Goal: Transaction & Acquisition: Purchase product/service

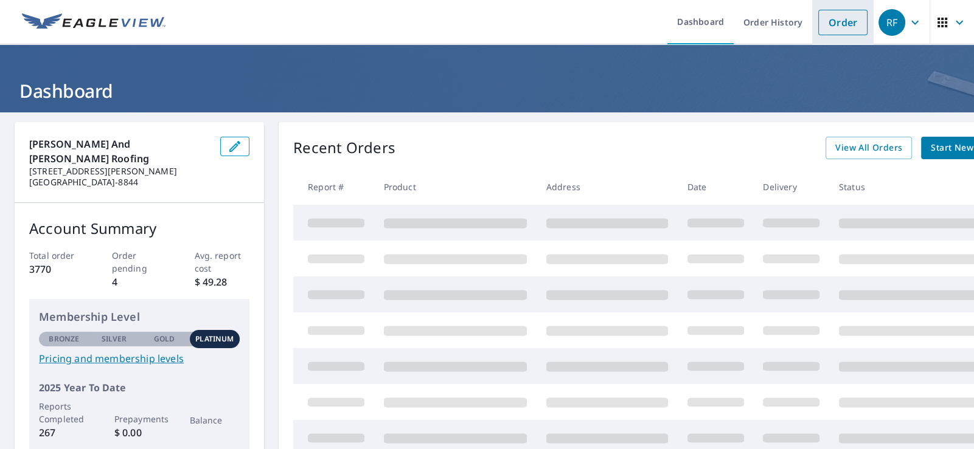
click at [831, 21] on link "Order" at bounding box center [842, 23] width 49 height 26
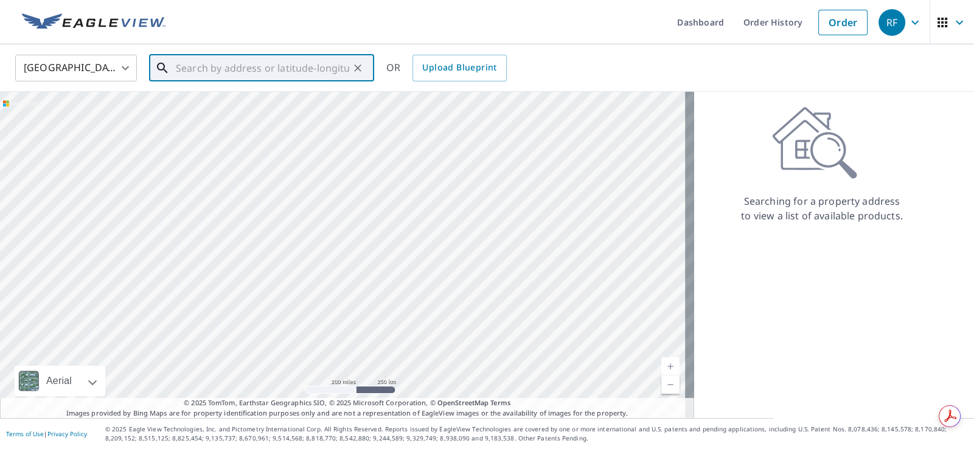
click at [237, 69] on input "text" at bounding box center [262, 68] width 173 height 34
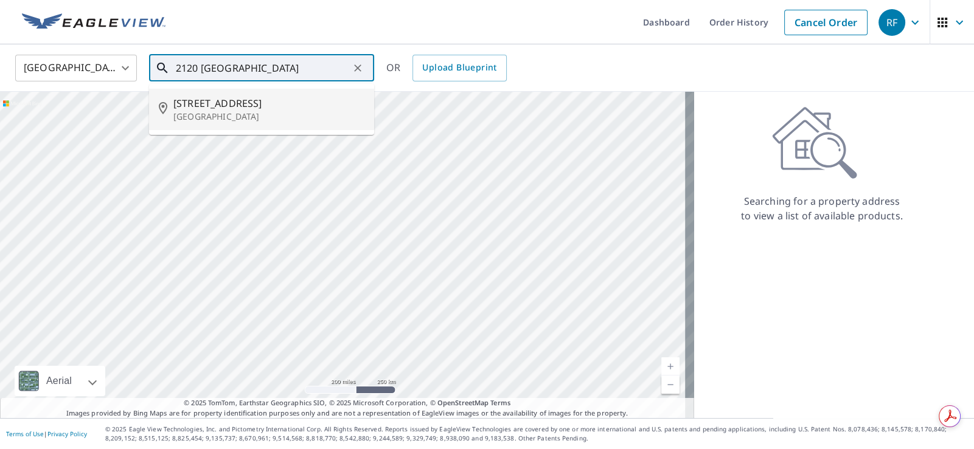
click at [235, 116] on p "[GEOGRAPHIC_DATA]" at bounding box center [268, 117] width 191 height 12
type input "[STREET_ADDRESS]"
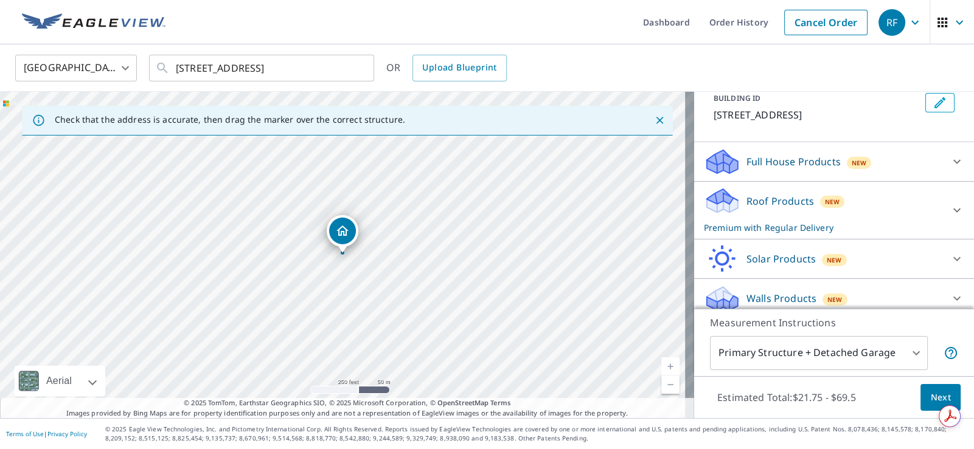
scroll to position [99, 0]
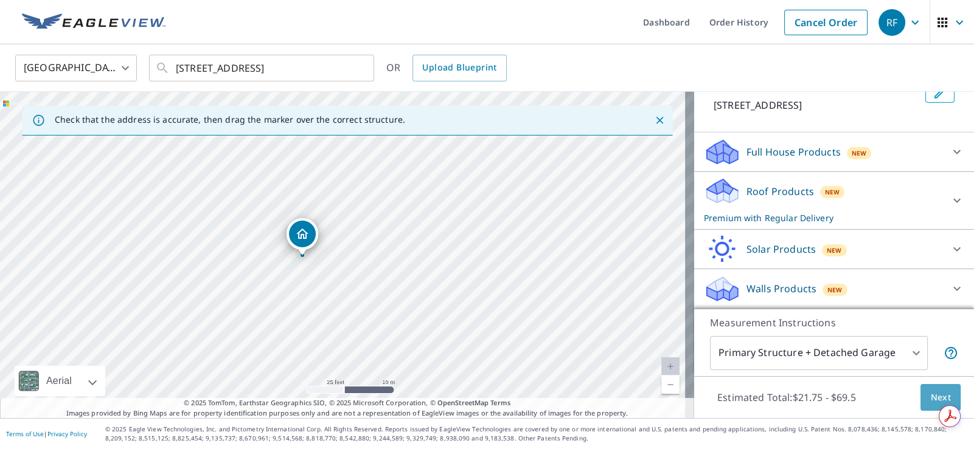
click at [930, 398] on span "Next" at bounding box center [940, 397] width 21 height 15
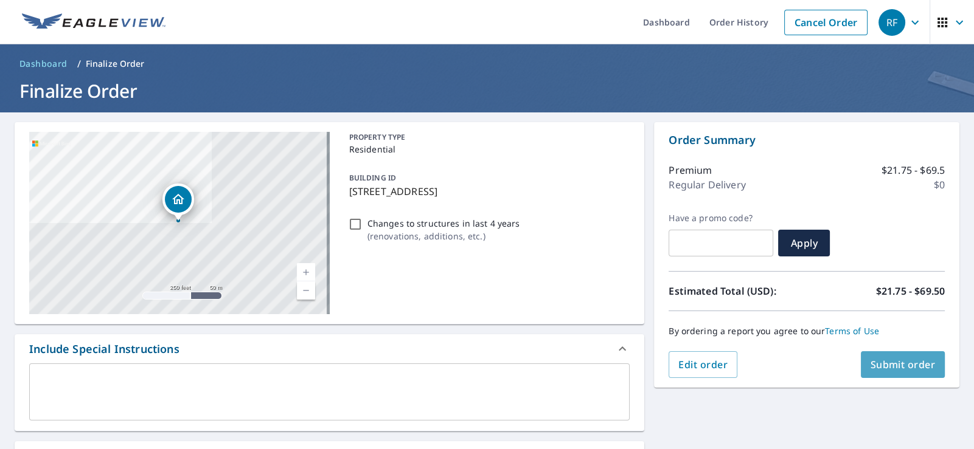
click at [871, 363] on span "Submit order" at bounding box center [902, 364] width 65 height 13
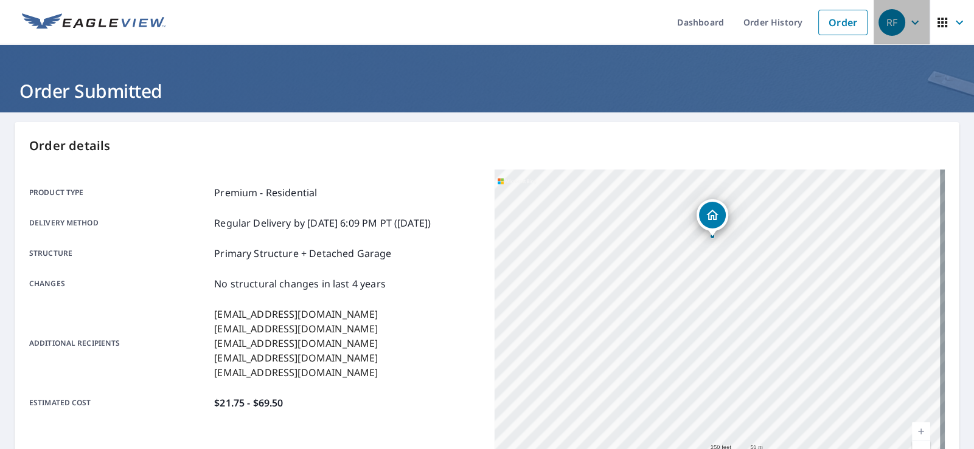
click at [907, 24] on icon "button" at bounding box center [914, 22] width 15 height 15
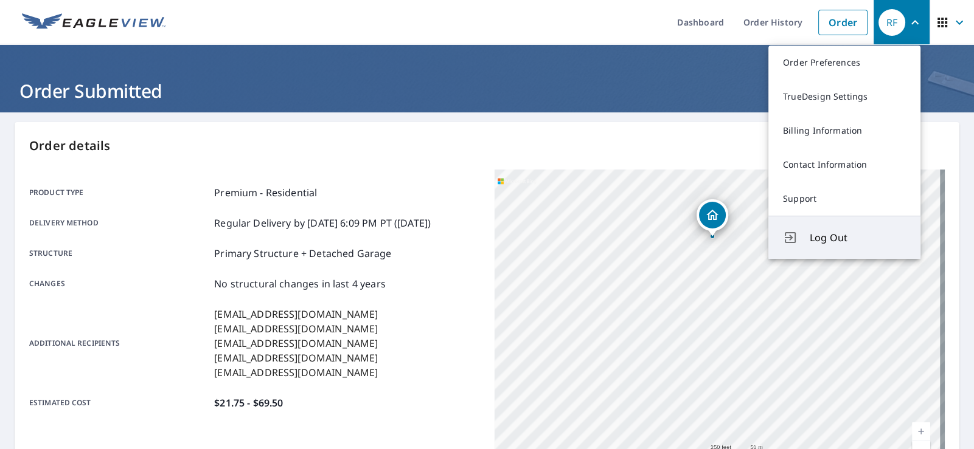
click at [836, 237] on span "Log Out" at bounding box center [857, 237] width 96 height 15
